Goal: Transaction & Acquisition: Purchase product/service

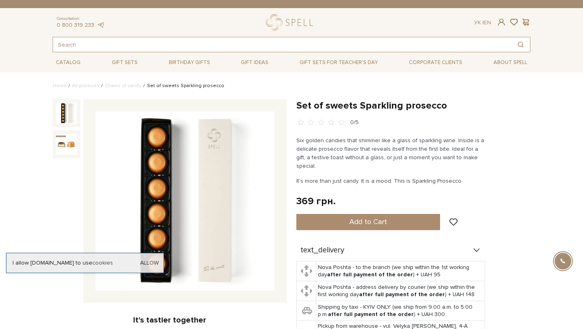
click at [76, 45] on input "text" at bounding box center [282, 44] width 459 height 15
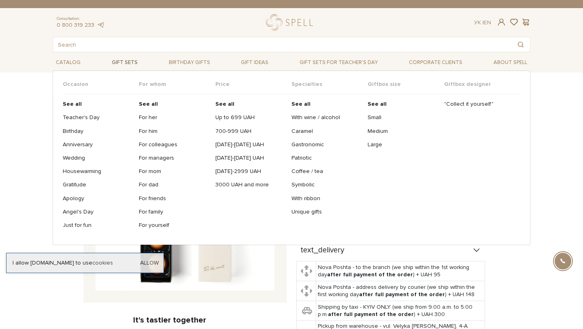
click at [118, 65] on link "Gift sets" at bounding box center [125, 62] width 32 height 13
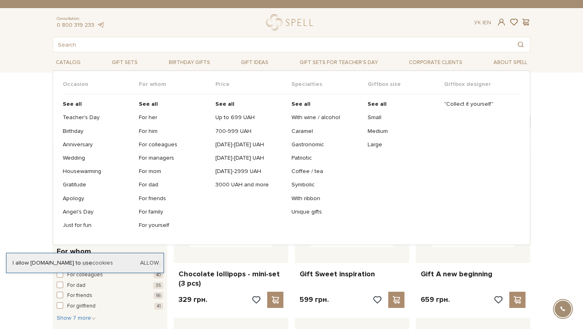
click at [66, 124] on ul "See all Teacher's Day Birthday Anniversary Wedding Housewarming Gratitude Apolo…" at bounding box center [101, 164] width 76 height 141
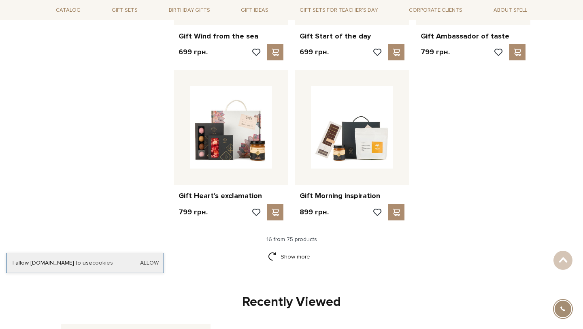
scroll to position [914, 0]
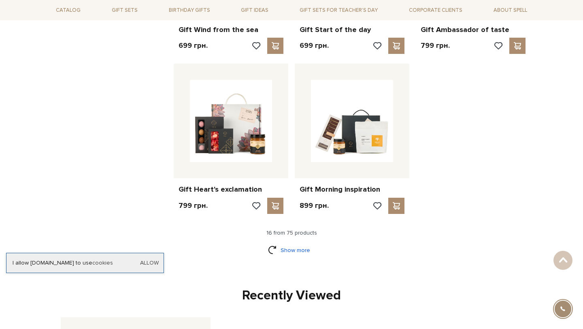
click at [293, 248] on link "Show more" at bounding box center [291, 250] width 47 height 14
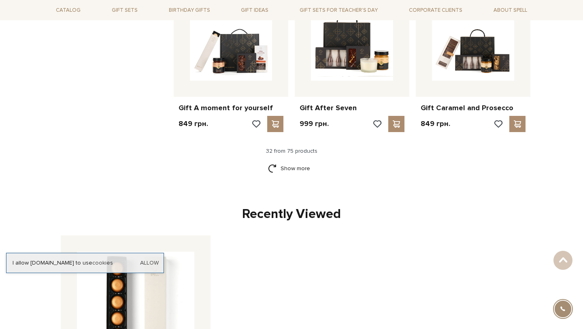
scroll to position [1829, 0]
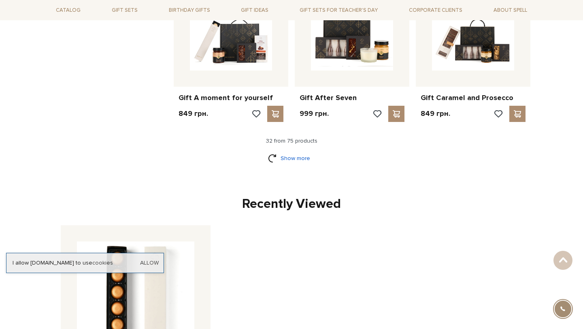
click at [292, 161] on link "Show more" at bounding box center [291, 158] width 47 height 14
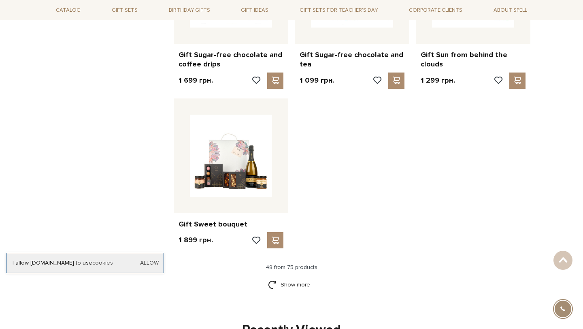
scroll to position [2695, 0]
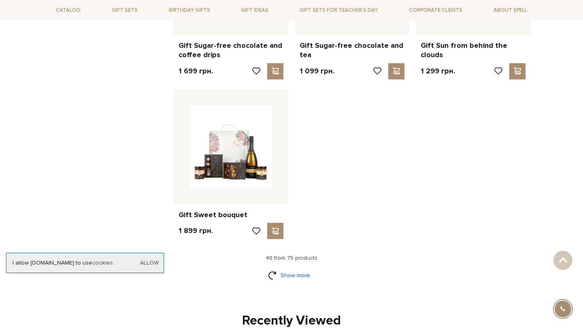
click at [301, 273] on link "Show more" at bounding box center [291, 275] width 47 height 14
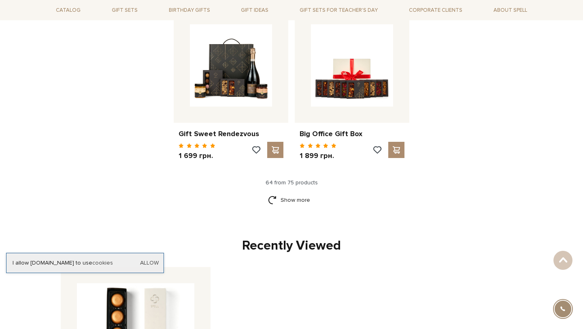
scroll to position [3581, 0]
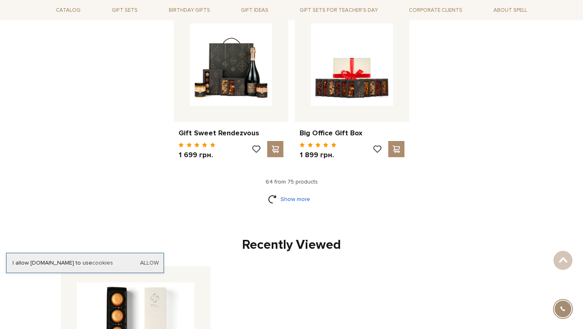
click at [308, 200] on link "Show more" at bounding box center [291, 199] width 47 height 14
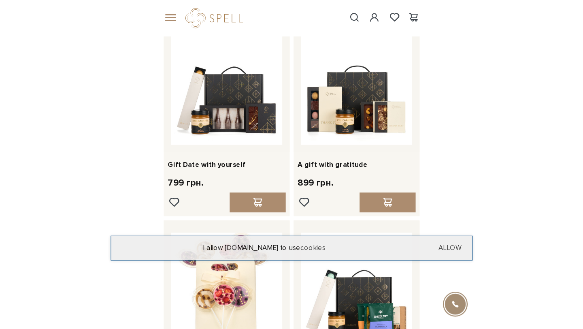
scroll to position [2245, 0]
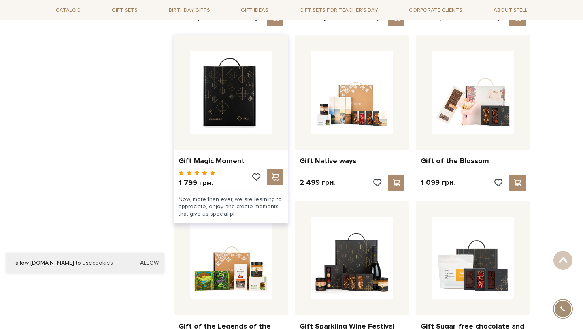
click at [227, 115] on img at bounding box center [231, 92] width 82 height 82
